Goal: Go to known website: Access a specific website the user already knows

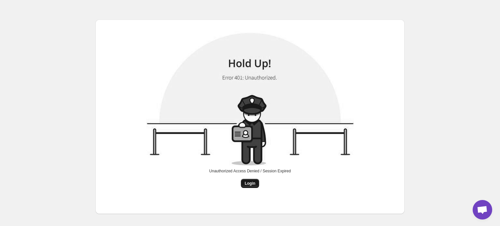
click at [249, 182] on span "Login" at bounding box center [250, 183] width 11 height 5
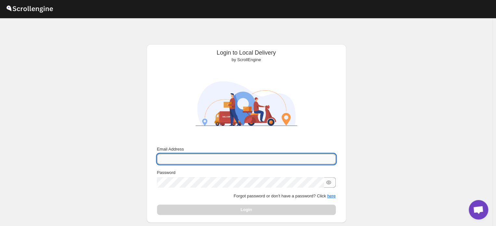
click at [231, 156] on input "Email Address" at bounding box center [246, 159] width 179 height 10
paste input "[EMAIL_ADDRESS][DOMAIN_NAME]"
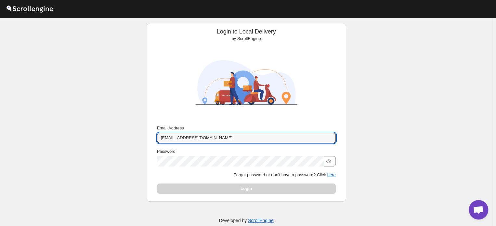
scroll to position [31, 0]
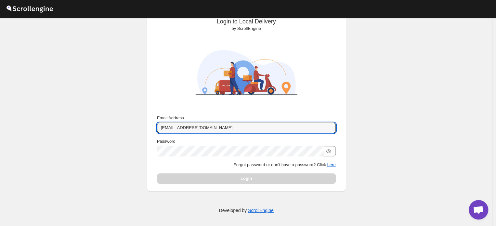
type input "[EMAIL_ADDRESS][DOMAIN_NAME]"
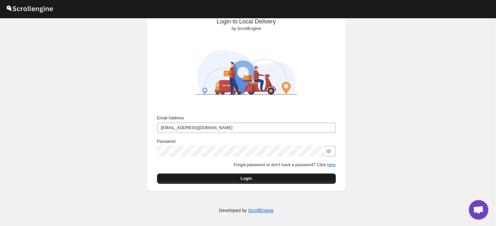
click at [258, 174] on button "Login" at bounding box center [246, 178] width 179 height 10
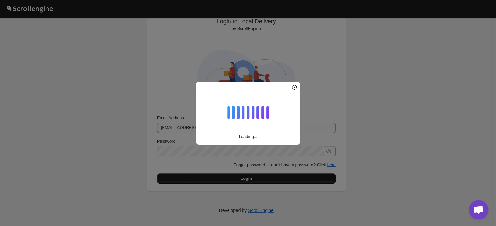
scroll to position [0, 0]
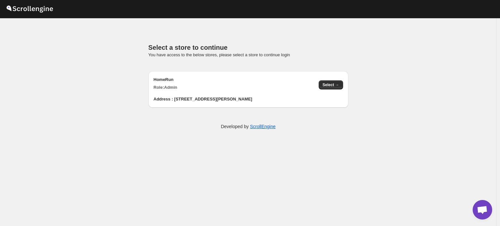
click at [216, 61] on div "Select a store to continue You have access to the below stores, please select a…" at bounding box center [248, 75] width 200 height 63
click at [203, 87] on div "HomeRun Role: Admin" at bounding box center [234, 83] width 160 height 14
click at [329, 87] on span "Select →" at bounding box center [330, 84] width 17 height 5
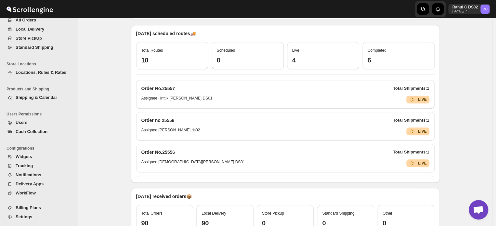
scroll to position [163, 0]
